Goal: Information Seeking & Learning: Learn about a topic

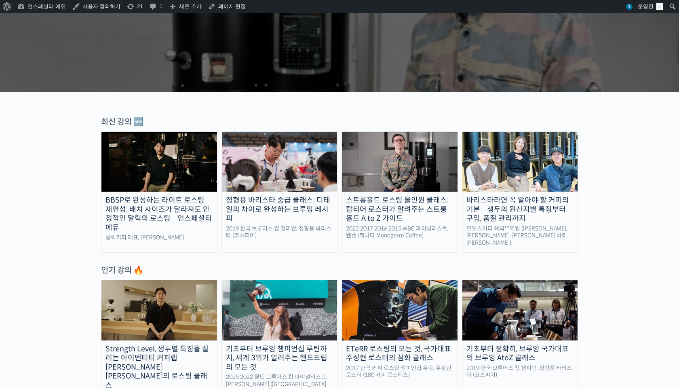
scroll to position [199, 0]
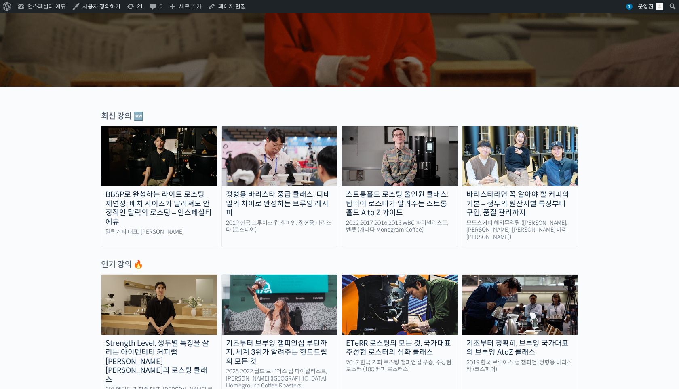
click at [185, 148] on img at bounding box center [159, 156] width 116 height 60
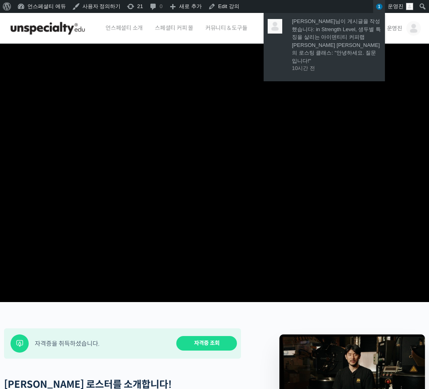
click at [381, 7] on span "1" at bounding box center [379, 7] width 6 height 6
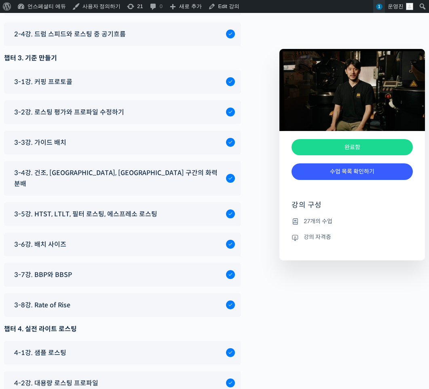
scroll to position [3365, 0]
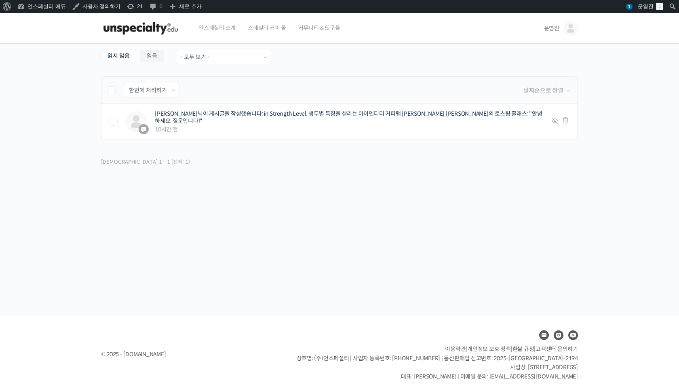
click at [109, 89] on label at bounding box center [115, 90] width 16 height 8
click at [109, 89] on input "checkbox" at bounding box center [109, 88] width 5 height 5
checkbox input "true"
click at [151, 89] on select "한번에 처리하기 읽음 처리하기 삭제하기" at bounding box center [151, 90] width 55 height 14
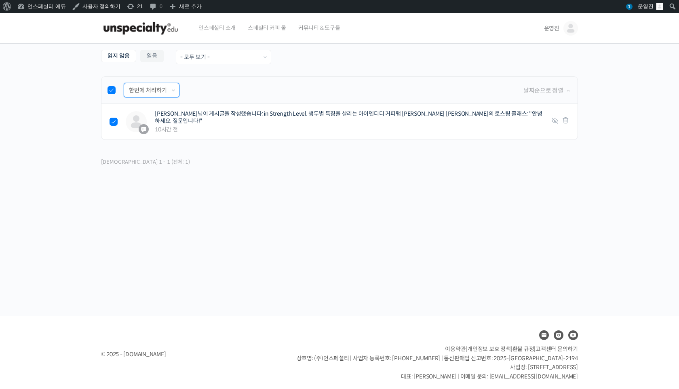
select select "read"
click at [124, 83] on select "한번에 처리하기 읽음 처리하기 삭제하기" at bounding box center [151, 90] width 55 height 14
click at [210, 88] on input "적용하기" at bounding box center [201, 90] width 37 height 14
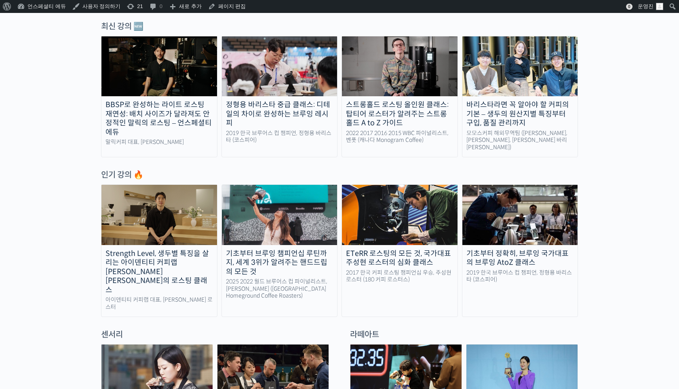
scroll to position [276, 0]
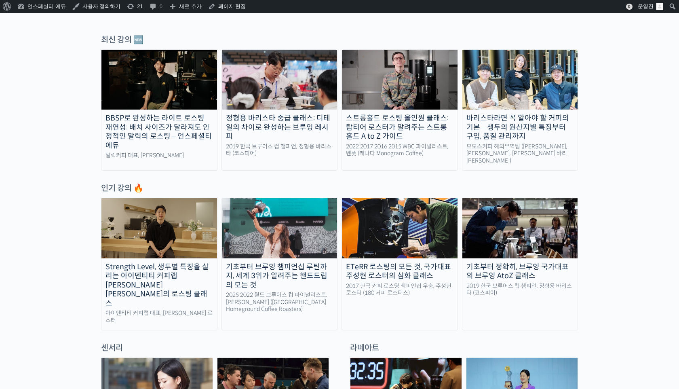
click at [411, 85] on img at bounding box center [400, 80] width 116 height 60
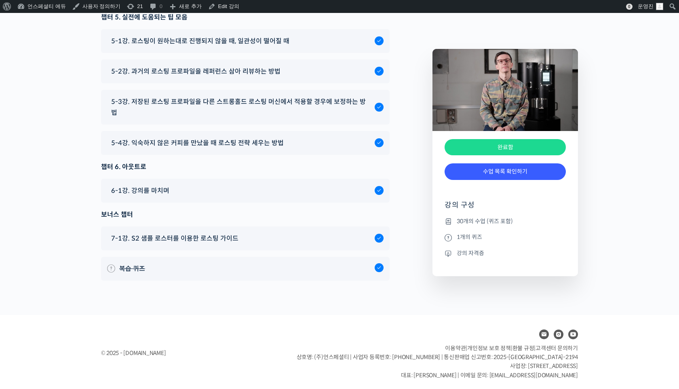
scroll to position [4724, 0]
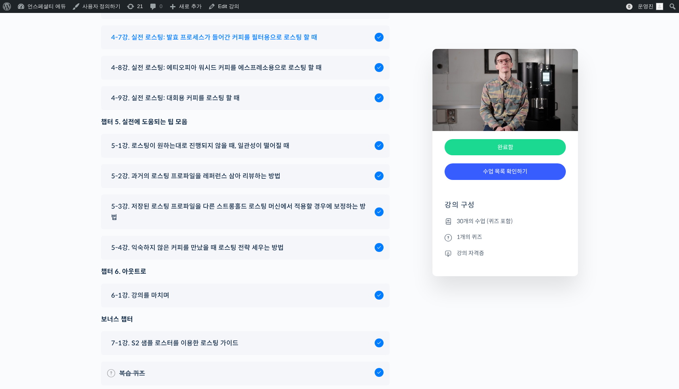
click at [179, 43] on span "4-7강. 실전 로스팅: 발효 프로세스가 들어간 커피를 필터용으로 로스팅 할 때" at bounding box center [214, 37] width 206 height 11
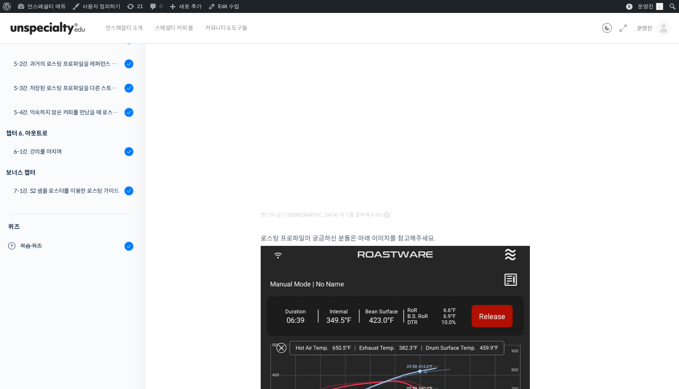
scroll to position [631, 0]
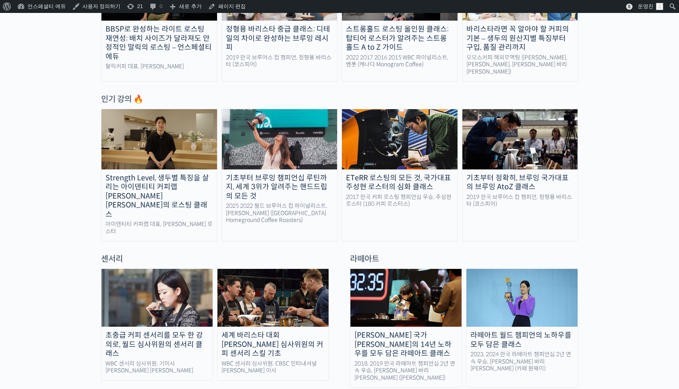
scroll to position [553, 0]
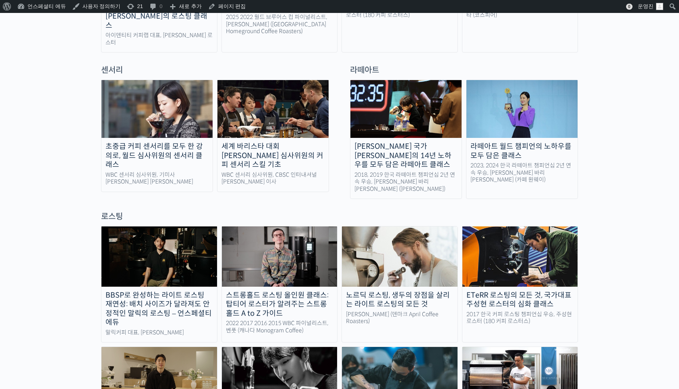
click at [405, 229] on img at bounding box center [400, 256] width 116 height 60
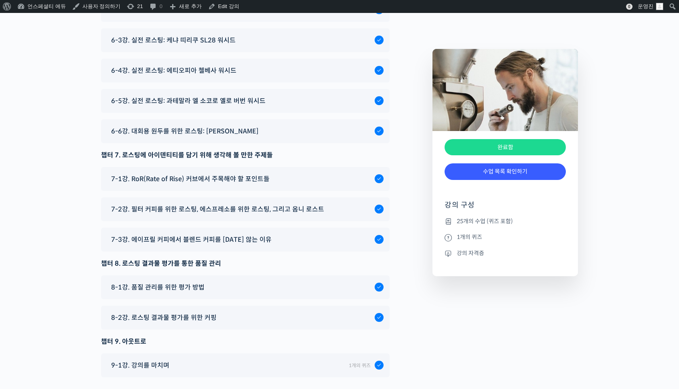
scroll to position [4839, 0]
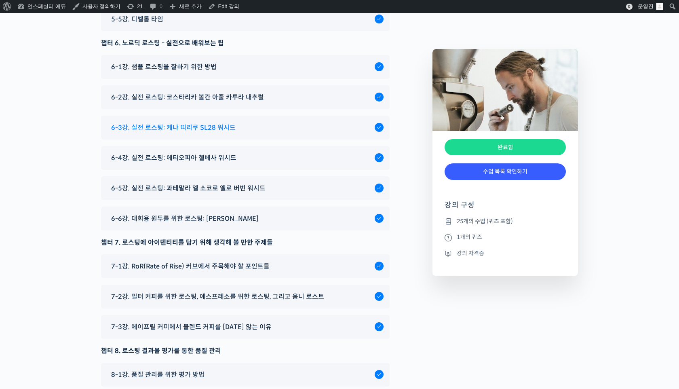
click at [167, 122] on span "6-3강. 실전 로스팅: 케냐 띠리쿠 SL28 워시드" at bounding box center [173, 127] width 124 height 11
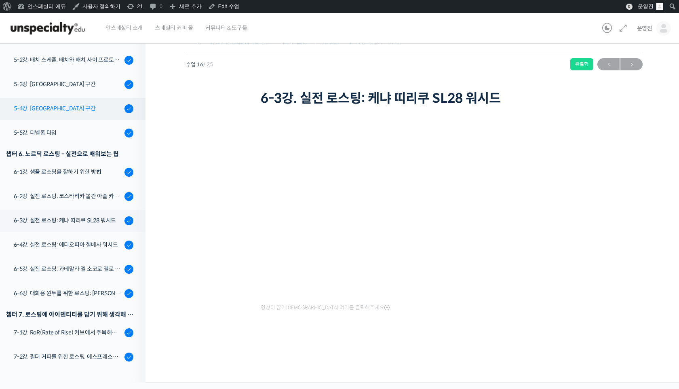
scroll to position [321, 0]
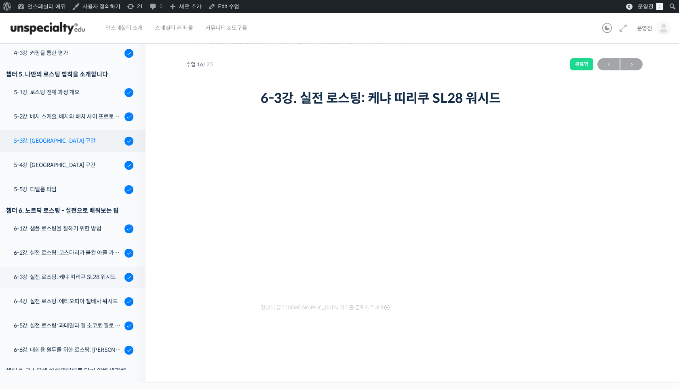
click at [64, 146] on link "5-3강. [GEOGRAPHIC_DATA] 구간" at bounding box center [71, 141] width 150 height 22
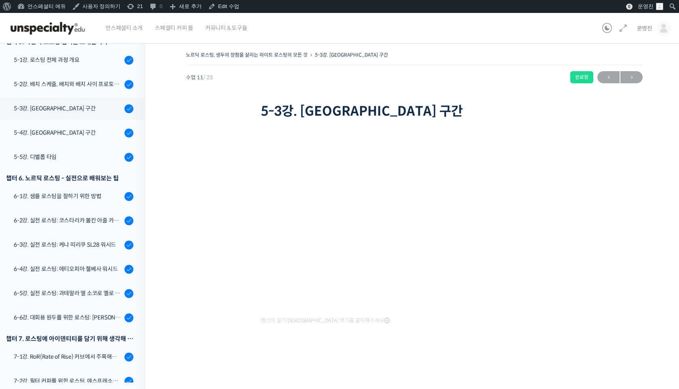
scroll to position [420, 0]
